Goal: Information Seeking & Learning: Learn about a topic

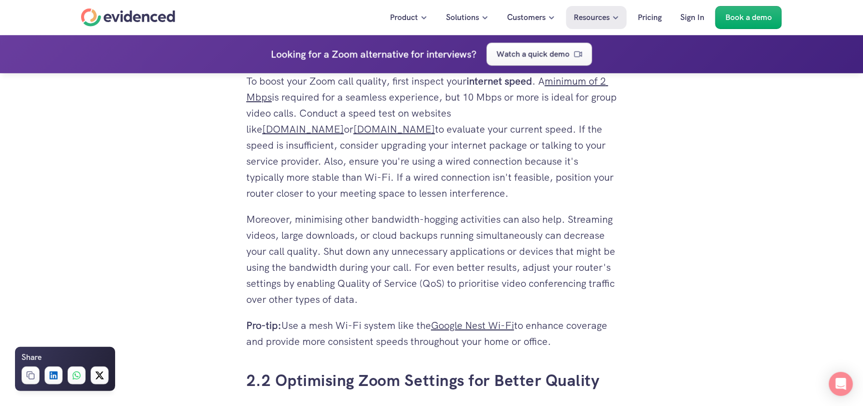
scroll to position [1702, 0]
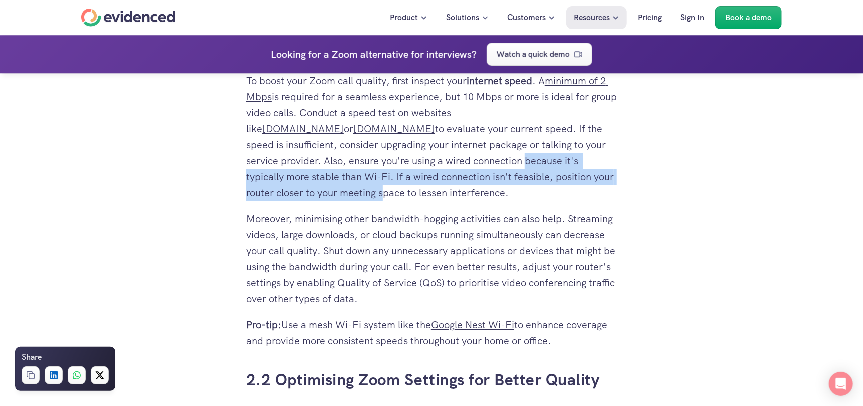
drag, startPoint x: 389, startPoint y: 194, endPoint x: 584, endPoint y: 203, distance: 195.0
click at [584, 201] on p "To boost your Zoom call quality, first inspect your internet speed . A minimum …" at bounding box center [431, 137] width 371 height 128
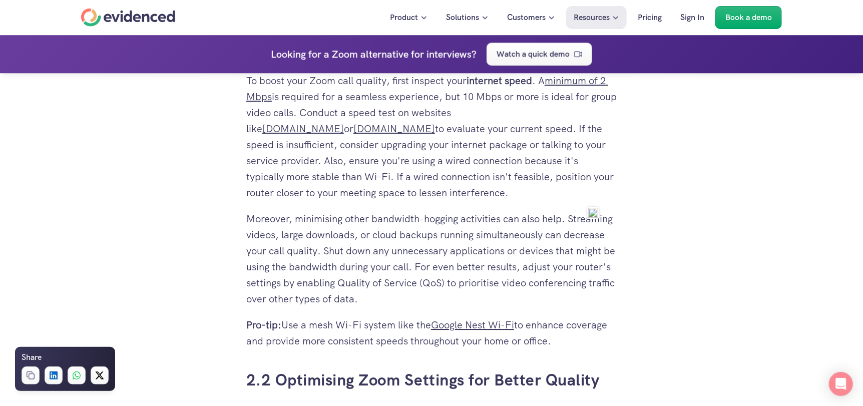
drag, startPoint x: 246, startPoint y: 110, endPoint x: 369, endPoint y: 220, distance: 164.9
click at [369, 201] on p "To boost your Zoom call quality, first inspect your internet speed . A minimum …" at bounding box center [431, 137] width 371 height 128
copy p "To boost your Zoom call quality, first inspect your internet speed . A minimum …"
click at [580, 201] on p "To boost your Zoom call quality, first inspect your internet speed . A minimum …" at bounding box center [431, 137] width 371 height 128
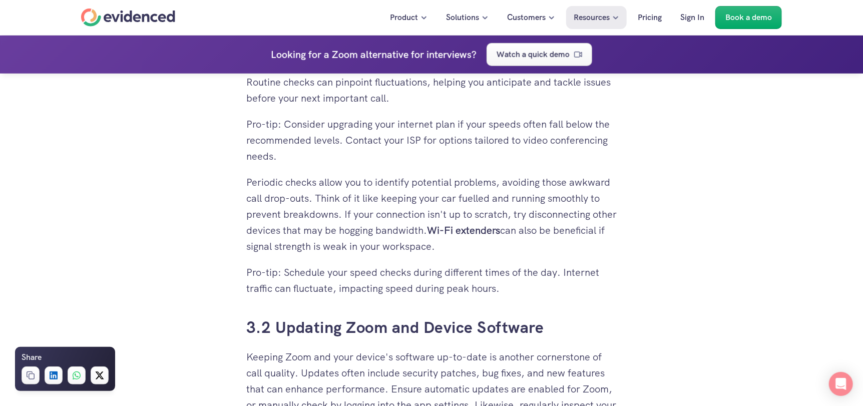
scroll to position [2803, 0]
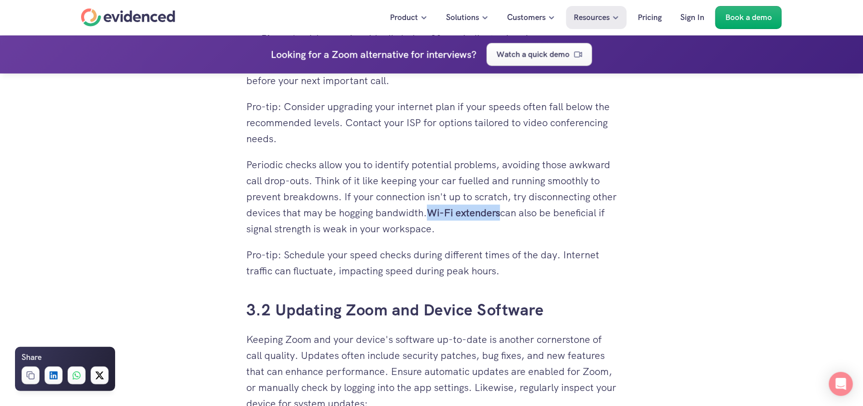
drag, startPoint x: 460, startPoint y: 242, endPoint x: 531, endPoint y: 244, distance: 71.1
click at [531, 237] on p "Periodic checks allow you to identify potential problems, avoiding those awkwar…" at bounding box center [431, 197] width 371 height 80
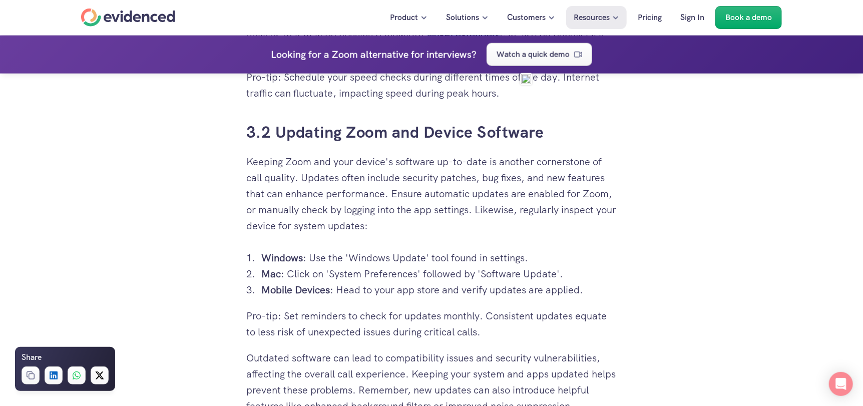
scroll to position [2904, 0]
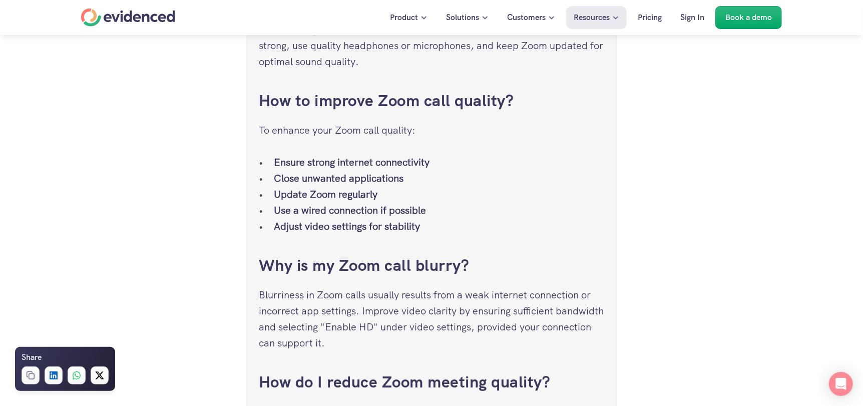
scroll to position [4456, 0]
